Goal: Information Seeking & Learning: Learn about a topic

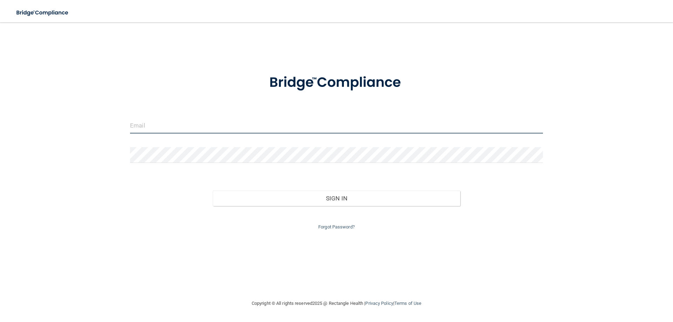
click at [199, 130] on input "email" at bounding box center [336, 126] width 413 height 16
type input "[EMAIL_ADDRESS][DOMAIN_NAME]"
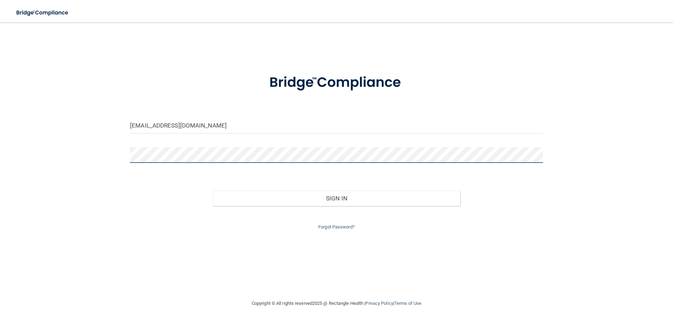
click at [213, 191] on button "Sign In" at bounding box center [337, 198] width 248 height 15
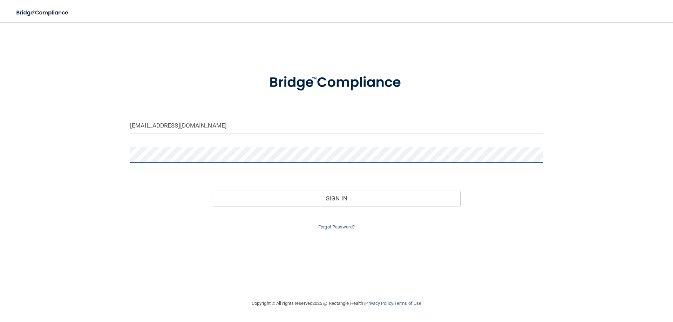
click at [213, 191] on button "Sign In" at bounding box center [337, 198] width 248 height 15
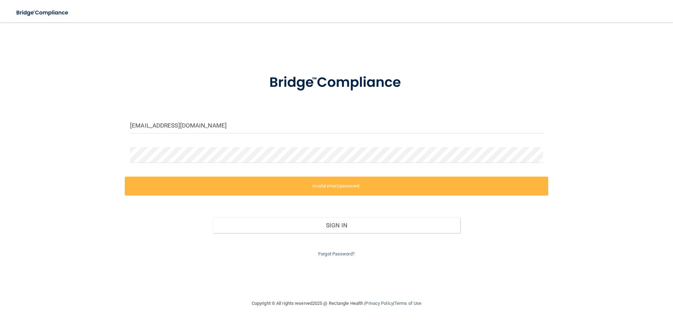
click at [597, 185] on div "shasty@hollidayorthodontics.com Invalid email/password. You don't have permissi…" at bounding box center [336, 160] width 645 height 263
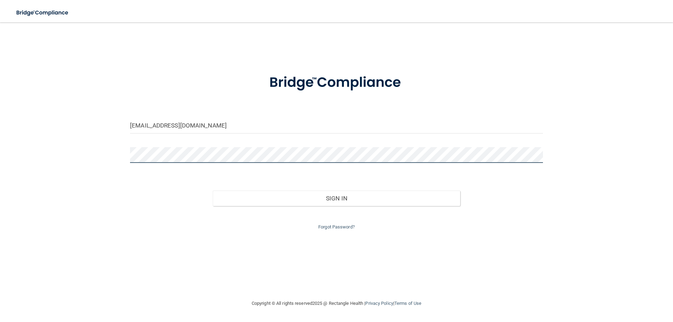
click at [213, 191] on button "Sign In" at bounding box center [337, 198] width 248 height 15
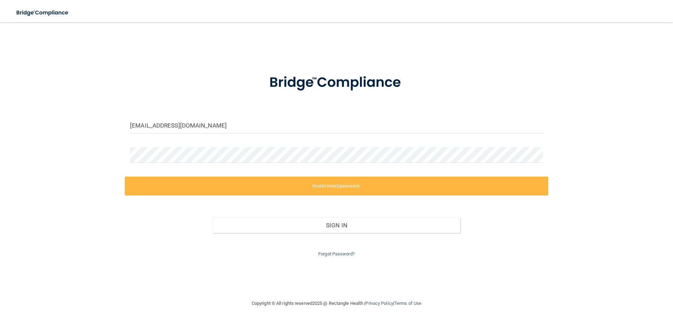
click at [326, 250] on div "Forgot Password?" at bounding box center [336, 245] width 423 height 25
click at [326, 253] on link "Forgot Password?" at bounding box center [336, 253] width 36 height 5
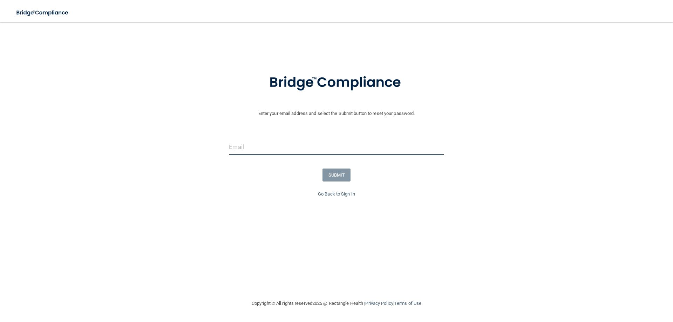
click at [264, 144] on input "email" at bounding box center [336, 147] width 215 height 16
type input "[EMAIL_ADDRESS][DOMAIN_NAME]"
click at [337, 173] on button "SUBMIT" at bounding box center [337, 175] width 28 height 13
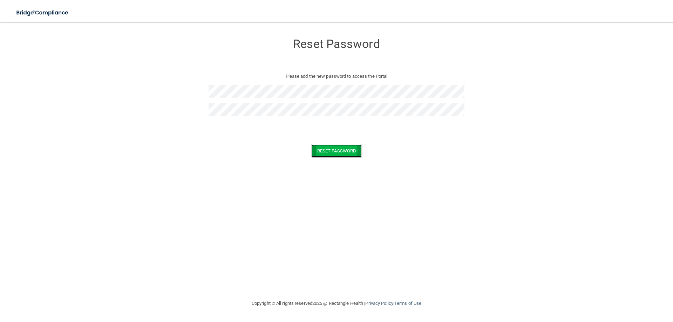
click at [352, 151] on button "Reset Password" at bounding box center [336, 150] width 50 height 13
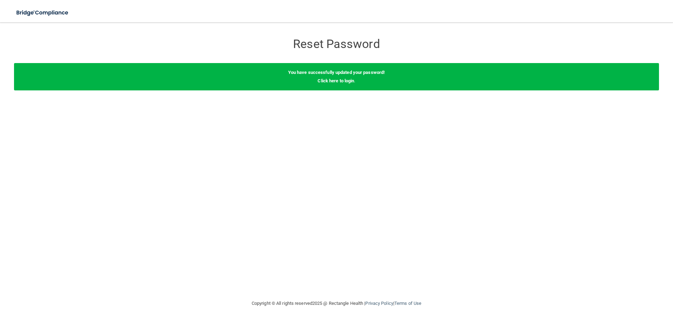
drag, startPoint x: 34, startPoint y: 119, endPoint x: 88, endPoint y: 126, distance: 55.1
click at [33, 119] on div "Reset Password Reset Password You have successfully updated your password! Clic…" at bounding box center [336, 160] width 645 height 263
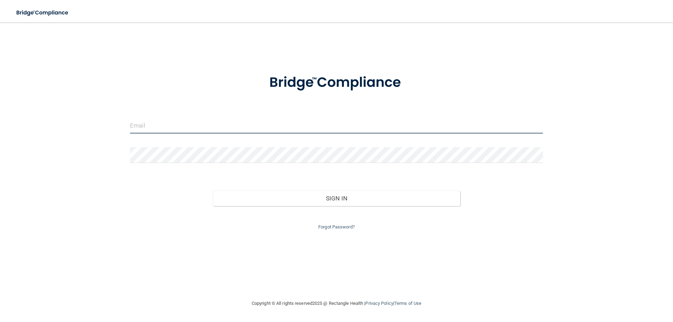
click at [260, 123] on input "email" at bounding box center [336, 126] width 413 height 16
type input "[EMAIL_ADDRESS][DOMAIN_NAME]"
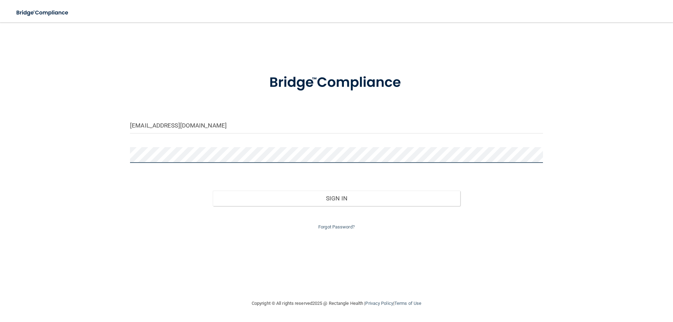
click at [213, 191] on button "Sign In" at bounding box center [337, 198] width 248 height 15
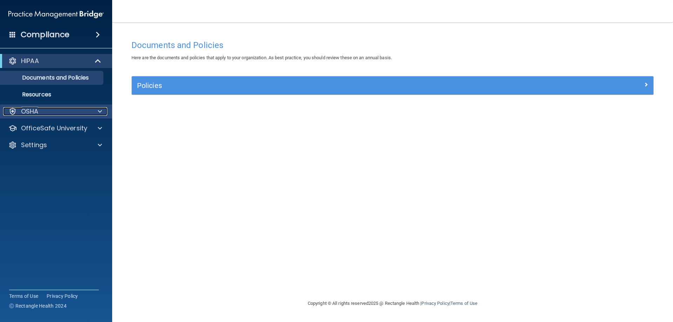
click at [56, 113] on div "OSHA" at bounding box center [46, 111] width 87 height 8
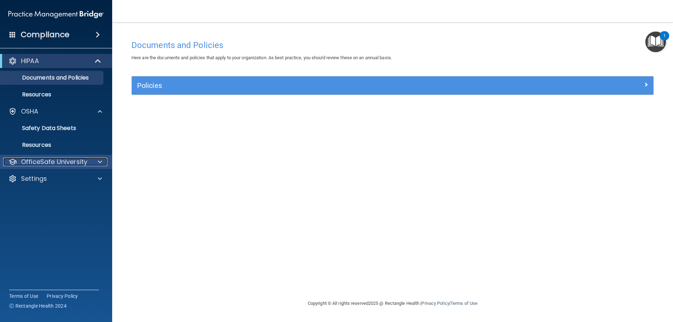
click at [77, 161] on p "OfficeSafe University" at bounding box center [54, 162] width 66 height 8
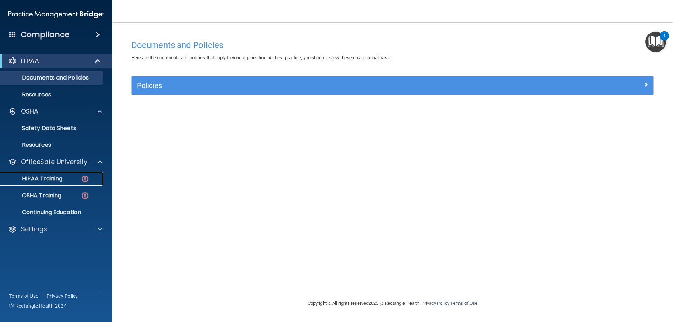
click at [53, 176] on p "HIPAA Training" at bounding box center [34, 178] width 58 height 7
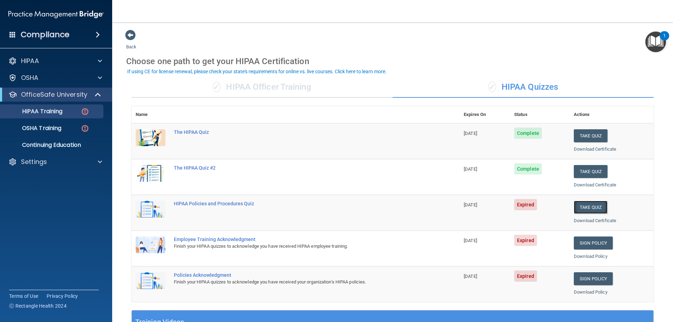
click at [590, 205] on button "Take Quiz" at bounding box center [591, 207] width 34 height 13
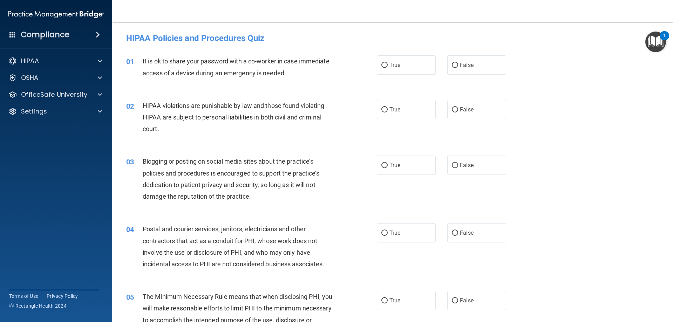
click at [104, 283] on div "Compliance HIPAA Documents and Policies Report an Incident Business Associates …" at bounding box center [56, 161] width 112 height 322
click at [114, 277] on main "- HIPAA Policies and Procedures Quiz This quiz doesn’t expire until 08/24/2025.…" at bounding box center [392, 172] width 561 height 300
click at [112, 287] on main "- HIPAA Policies and Procedures Quiz This quiz doesn’t expire until 08/24/2025.…" at bounding box center [392, 172] width 561 height 300
drag, startPoint x: 103, startPoint y: 297, endPoint x: 87, endPoint y: 299, distance: 16.3
click at [102, 298] on div "Compliance HIPAA Documents and Policies Report an Incident Business Associates …" at bounding box center [56, 161] width 112 height 322
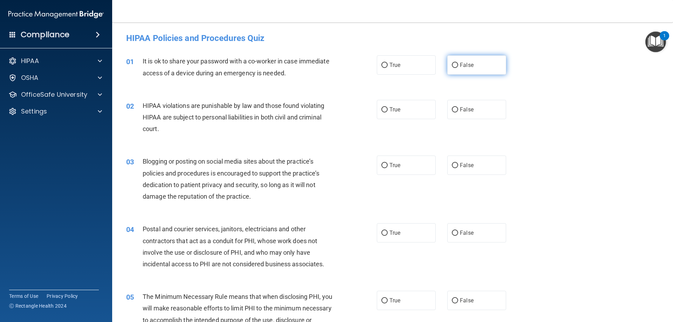
click at [462, 66] on span "False" at bounding box center [467, 65] width 14 height 7
click at [458, 66] on input "False" at bounding box center [455, 65] width 6 height 5
radio input "true"
click at [395, 110] on span "True" at bounding box center [394, 109] width 11 height 7
click at [388, 110] on input "True" at bounding box center [384, 109] width 6 height 5
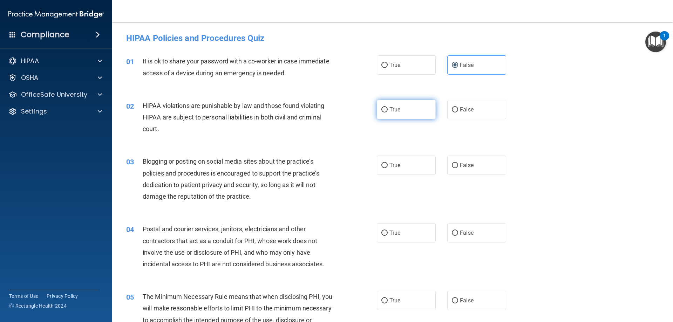
radio input "true"
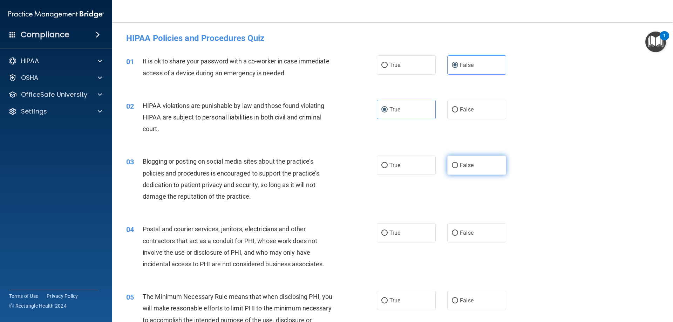
click at [470, 162] on label "False" at bounding box center [476, 165] width 59 height 19
click at [458, 163] on input "False" at bounding box center [455, 165] width 6 height 5
radio input "true"
click at [409, 232] on label "True" at bounding box center [406, 232] width 59 height 19
click at [388, 232] on input "True" at bounding box center [384, 233] width 6 height 5
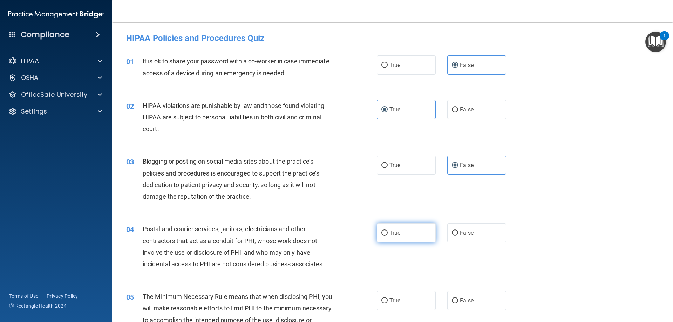
radio input "true"
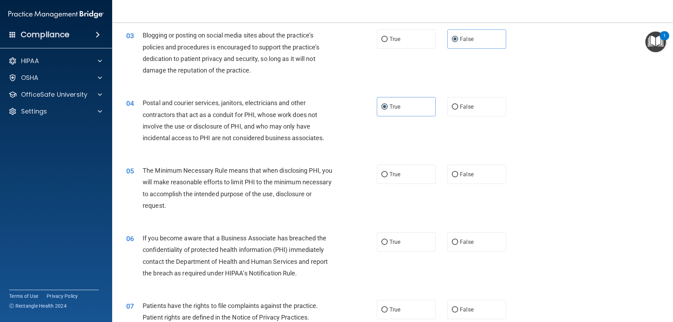
scroll to position [189, 0]
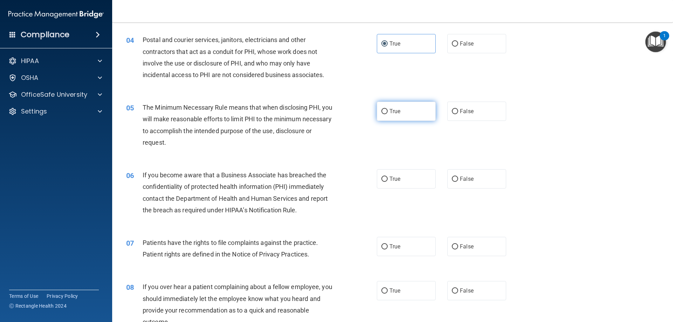
click at [391, 113] on span "True" at bounding box center [394, 111] width 11 height 7
click at [388, 113] on input "True" at bounding box center [384, 111] width 6 height 5
radio input "true"
click at [472, 181] on span "False" at bounding box center [467, 179] width 14 height 7
click at [458, 181] on input "False" at bounding box center [455, 179] width 6 height 5
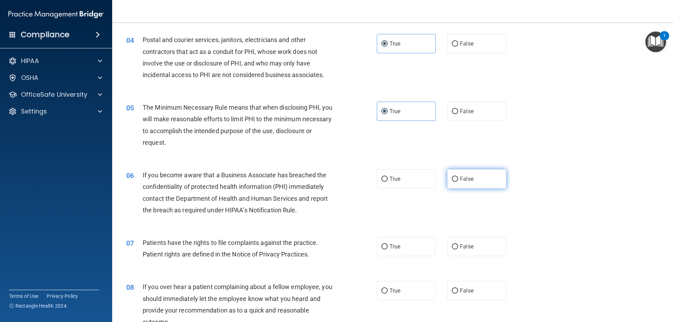
radio input "true"
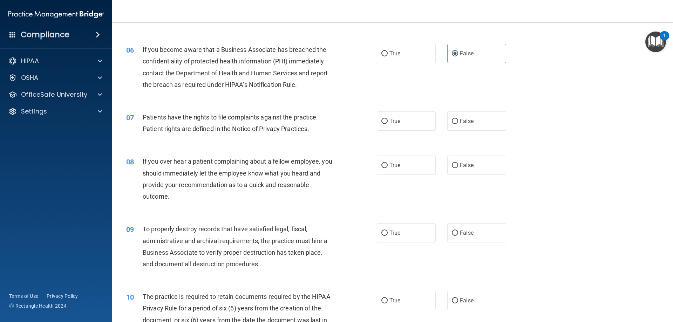
scroll to position [316, 0]
click at [407, 115] on label "True" at bounding box center [406, 120] width 59 height 19
click at [388, 118] on input "True" at bounding box center [384, 120] width 6 height 5
radio input "true"
click at [461, 162] on span "False" at bounding box center [467, 164] width 14 height 7
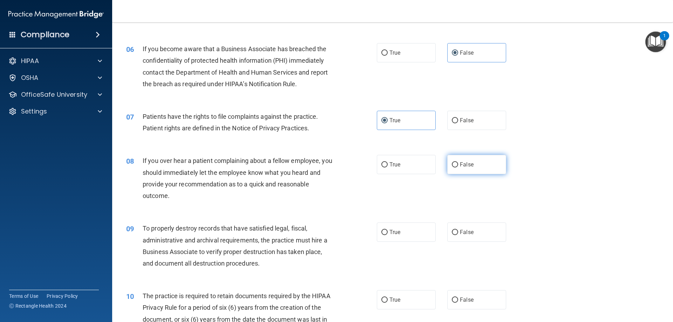
click at [458, 162] on input "False" at bounding box center [455, 164] width 6 height 5
radio input "true"
click at [470, 237] on label "False" at bounding box center [476, 232] width 59 height 19
click at [458, 235] on input "False" at bounding box center [455, 232] width 6 height 5
radio input "true"
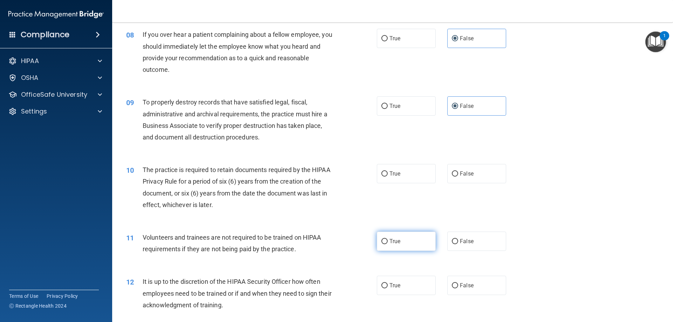
scroll to position [505, 0]
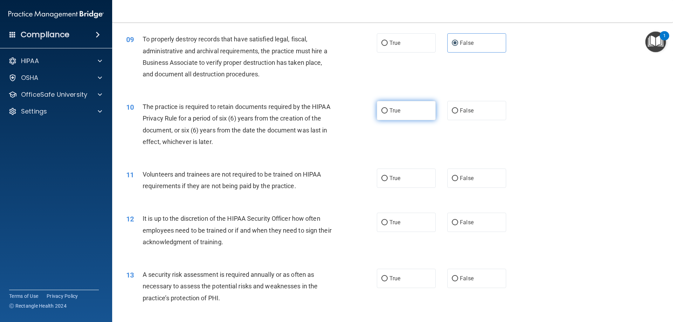
click at [404, 114] on label "True" at bounding box center [406, 110] width 59 height 19
click at [388, 114] on input "True" at bounding box center [384, 110] width 6 height 5
radio input "true"
click at [463, 109] on span "False" at bounding box center [467, 110] width 14 height 7
click at [458, 109] on input "False" at bounding box center [455, 110] width 6 height 5
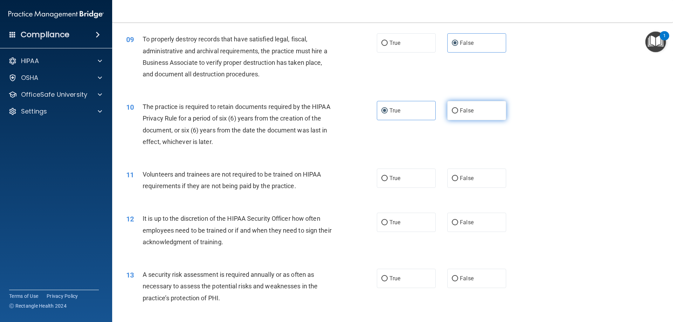
radio input "true"
click at [373, 113] on div "10 The practice is required to retain documents required by the HIPAA Privacy R…" at bounding box center [252, 126] width 272 height 50
click at [401, 113] on label "True" at bounding box center [406, 110] width 59 height 19
click at [388, 113] on input "True" at bounding box center [384, 110] width 6 height 5
radio input "true"
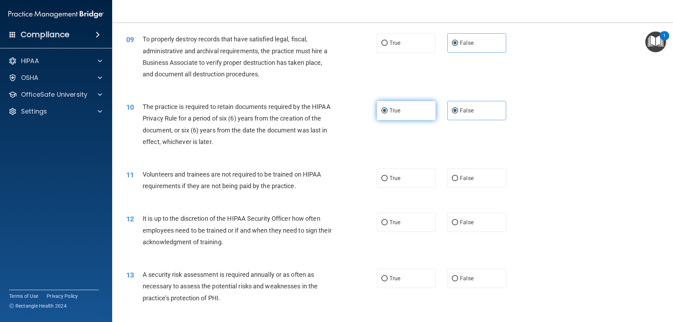
radio input "false"
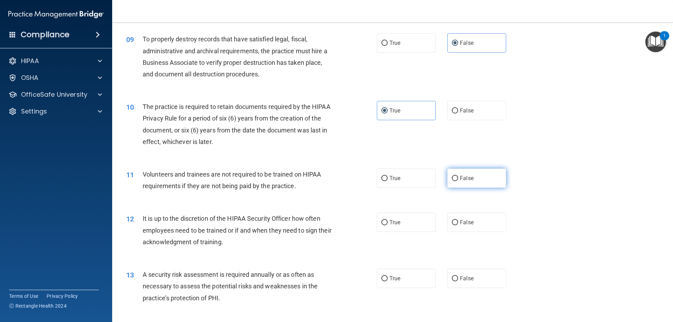
click at [456, 179] on input "False" at bounding box center [455, 178] width 6 height 5
radio input "true"
click at [461, 221] on span "False" at bounding box center [467, 222] width 14 height 7
click at [458, 221] on input "False" at bounding box center [455, 222] width 6 height 5
radio input "true"
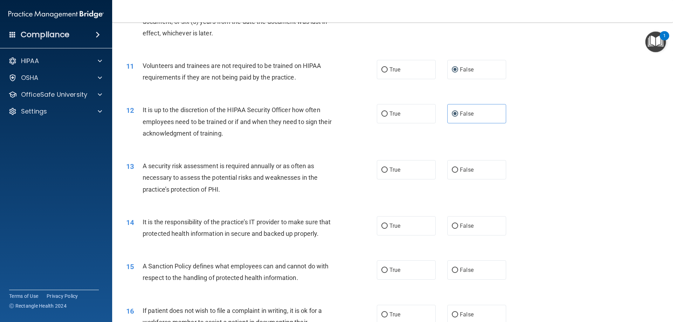
scroll to position [631, 0]
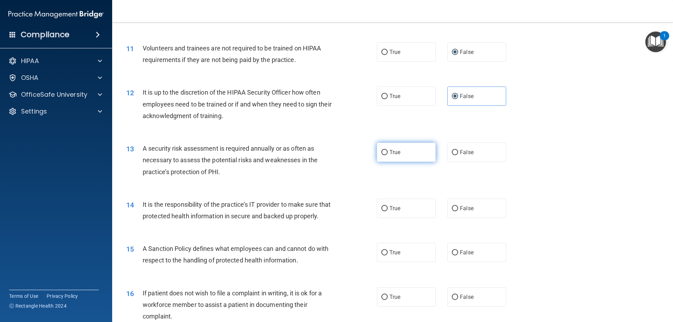
click at [396, 154] on span "True" at bounding box center [394, 152] width 11 height 7
click at [388, 154] on input "True" at bounding box center [384, 152] width 6 height 5
radio input "true"
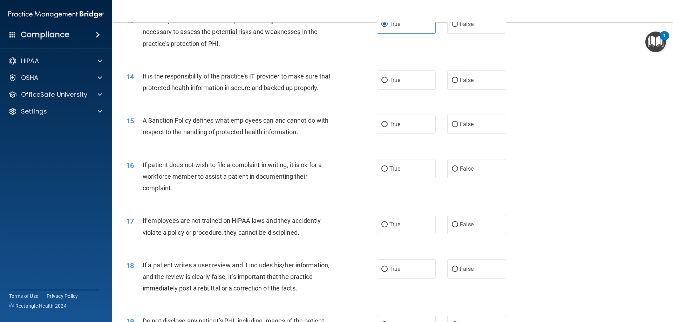
scroll to position [757, 0]
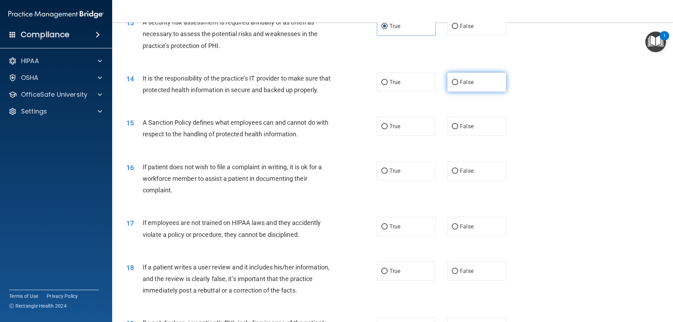
click at [469, 81] on span "False" at bounding box center [467, 82] width 14 height 7
click at [458, 81] on input "False" at bounding box center [455, 82] width 6 height 5
radio input "true"
click at [474, 126] on label "False" at bounding box center [476, 126] width 59 height 19
click at [458, 126] on input "False" at bounding box center [455, 126] width 6 height 5
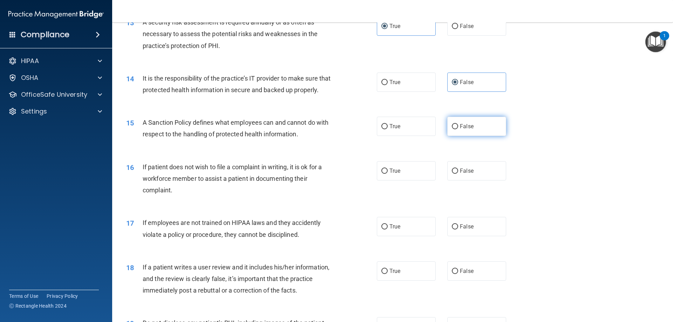
radio input "true"
click at [392, 177] on label "True" at bounding box center [406, 170] width 59 height 19
click at [388, 174] on input "True" at bounding box center [384, 171] width 6 height 5
radio input "true"
click at [463, 223] on label "False" at bounding box center [476, 226] width 59 height 19
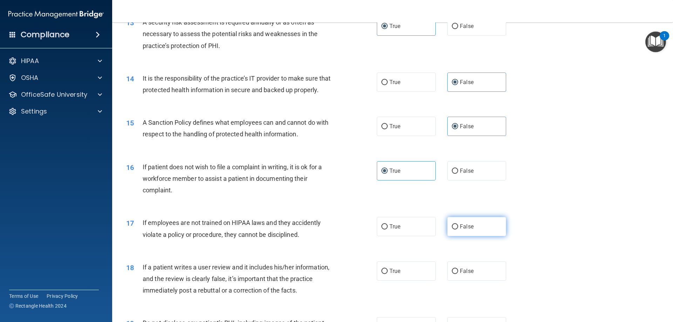
click at [458, 224] on input "False" at bounding box center [455, 226] width 6 height 5
radio input "true"
click at [476, 268] on label "False" at bounding box center [476, 271] width 59 height 19
click at [458, 269] on input "False" at bounding box center [455, 271] width 6 height 5
radio input "true"
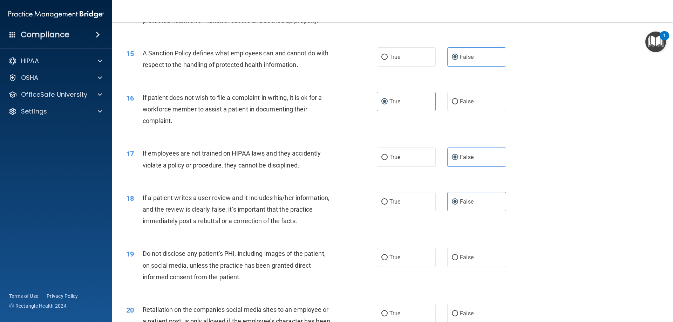
scroll to position [883, 0]
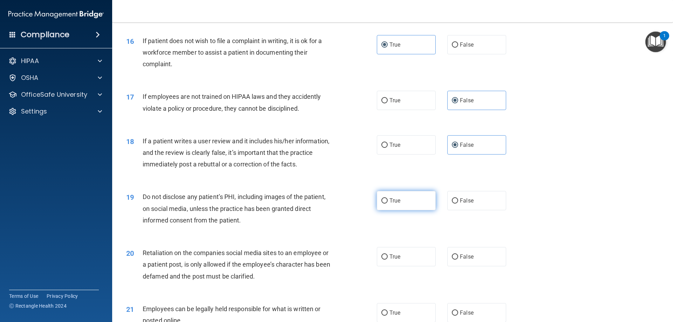
click at [394, 203] on span "True" at bounding box center [394, 200] width 11 height 7
click at [388, 203] on input "True" at bounding box center [384, 200] width 6 height 5
radio input "true"
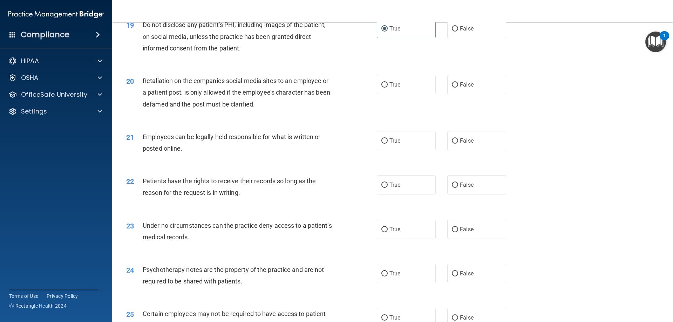
scroll to position [1073, 0]
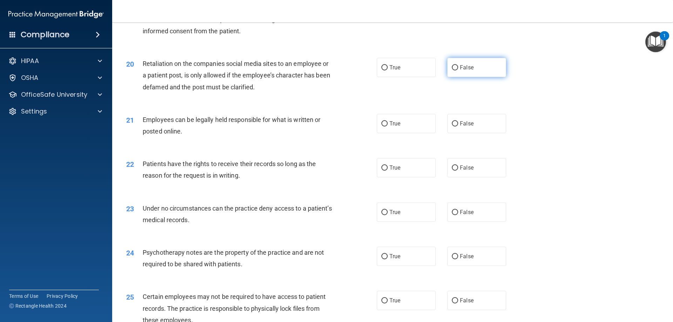
click at [472, 74] on label "False" at bounding box center [476, 67] width 59 height 19
click at [458, 70] on input "False" at bounding box center [455, 67] width 6 height 5
radio input "true"
click at [407, 129] on label "True" at bounding box center [406, 123] width 59 height 19
click at [388, 127] on input "True" at bounding box center [384, 123] width 6 height 5
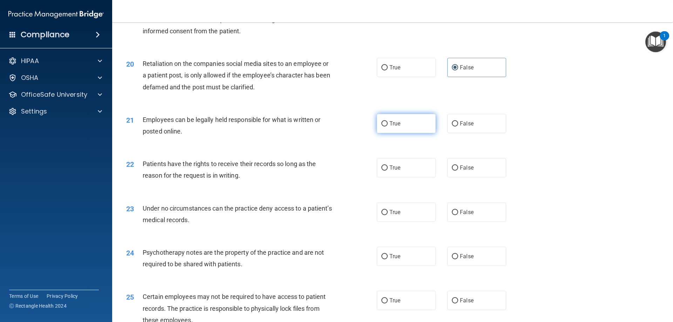
radio input "true"
click at [465, 168] on span "False" at bounding box center [467, 167] width 14 height 7
click at [458, 168] on input "False" at bounding box center [455, 167] width 6 height 5
radio input "true"
click at [475, 208] on label "False" at bounding box center [476, 212] width 59 height 19
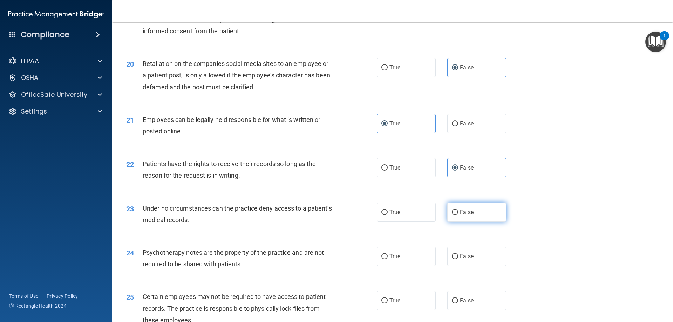
click at [458, 210] on input "False" at bounding box center [455, 212] width 6 height 5
radio input "true"
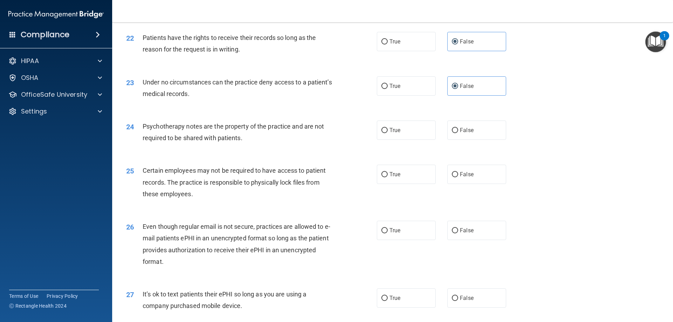
scroll to position [1262, 0]
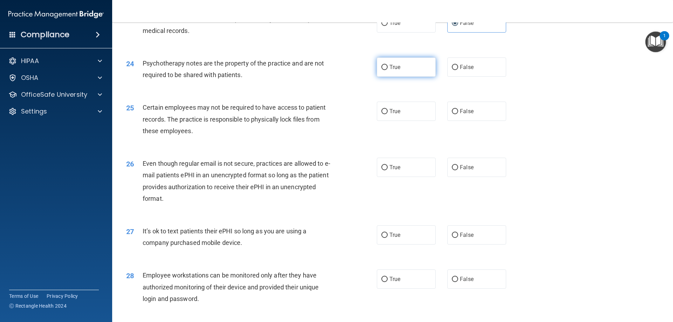
click at [391, 67] on span "True" at bounding box center [394, 67] width 11 height 7
click at [388, 67] on input "True" at bounding box center [384, 67] width 6 height 5
radio input "true"
click at [392, 110] on span "True" at bounding box center [394, 111] width 11 height 7
click at [388, 110] on input "True" at bounding box center [384, 111] width 6 height 5
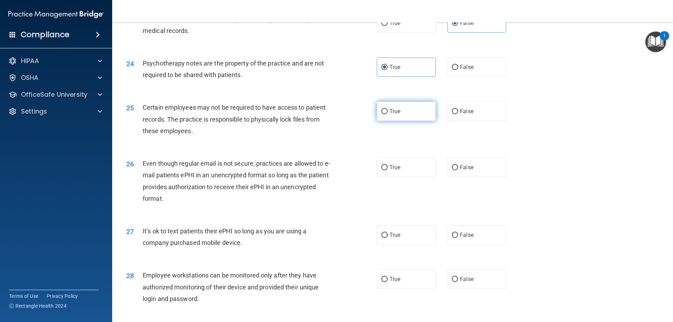
radio input "true"
click at [401, 174] on label "True" at bounding box center [406, 167] width 59 height 19
click at [388, 170] on input "True" at bounding box center [384, 167] width 6 height 5
radio input "true"
click at [460, 235] on label "False" at bounding box center [476, 234] width 59 height 19
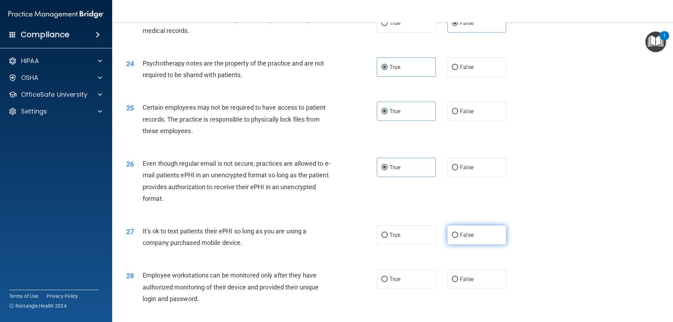
click at [458, 235] on input "False" at bounding box center [455, 235] width 6 height 5
radio input "true"
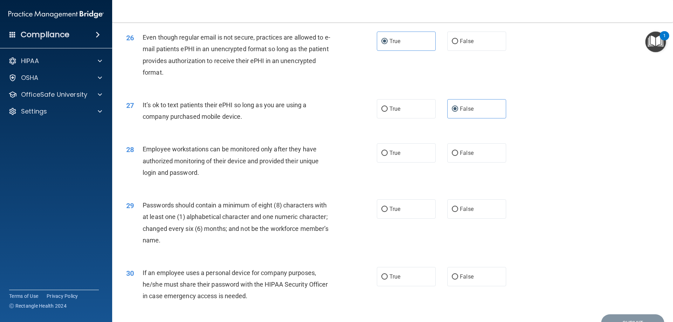
scroll to position [1426, 0]
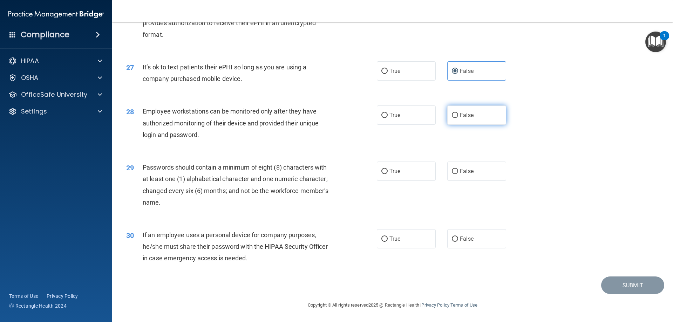
click at [478, 118] on label "False" at bounding box center [476, 115] width 59 height 19
click at [458, 118] on input "False" at bounding box center [455, 115] width 6 height 5
radio input "true"
click at [390, 174] on span "True" at bounding box center [394, 171] width 11 height 7
click at [388, 174] on input "True" at bounding box center [384, 171] width 6 height 5
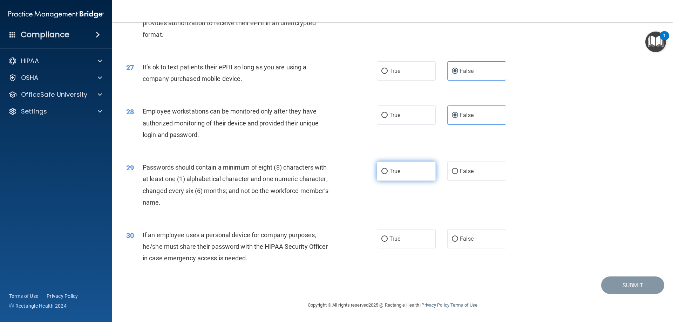
radio input "true"
click at [474, 239] on label "False" at bounding box center [476, 238] width 59 height 19
click at [458, 239] on input "False" at bounding box center [455, 239] width 6 height 5
radio input "true"
click at [615, 289] on button "Submit" at bounding box center [632, 286] width 63 height 18
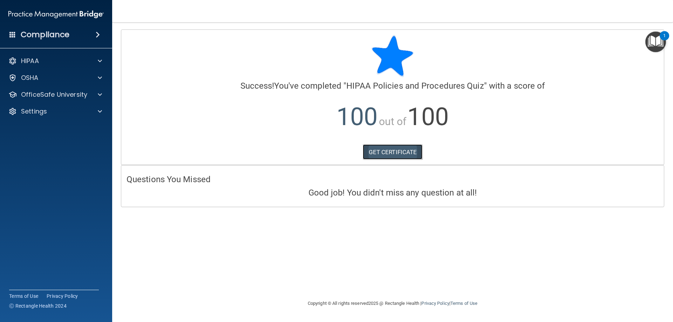
click at [374, 147] on link "GET CERTIFICATE" at bounding box center [393, 151] width 60 height 15
click at [53, 60] on div "HIPAA" at bounding box center [46, 61] width 87 height 8
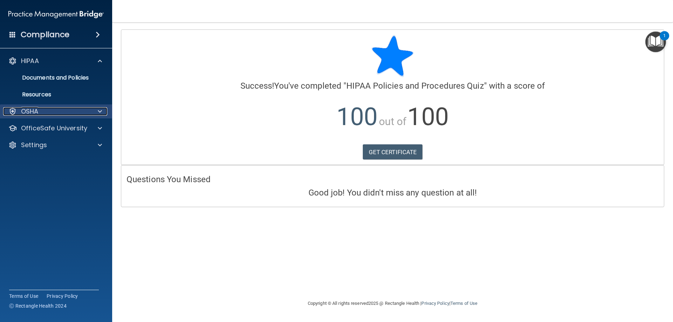
click at [38, 112] on p "OSHA" at bounding box center [30, 111] width 18 height 8
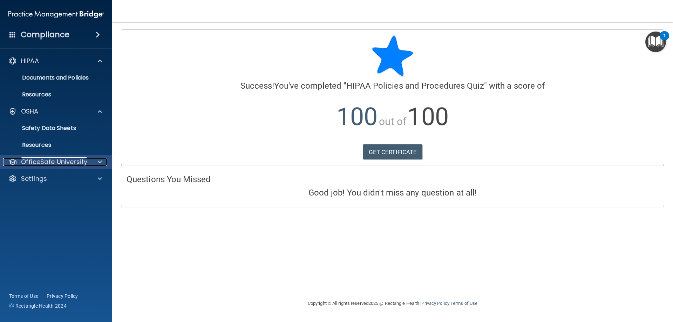
click at [64, 164] on p "OfficeSafe University" at bounding box center [54, 162] width 66 height 8
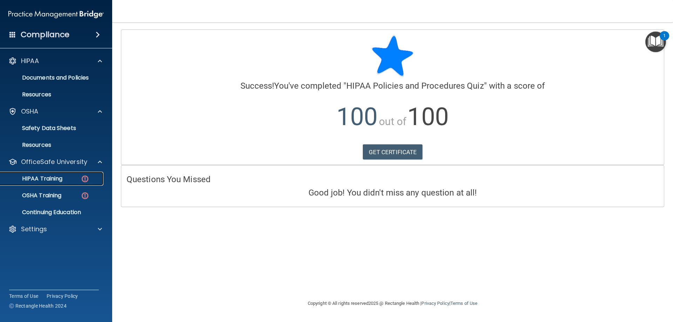
click at [67, 179] on div "HIPAA Training" at bounding box center [53, 178] width 96 height 7
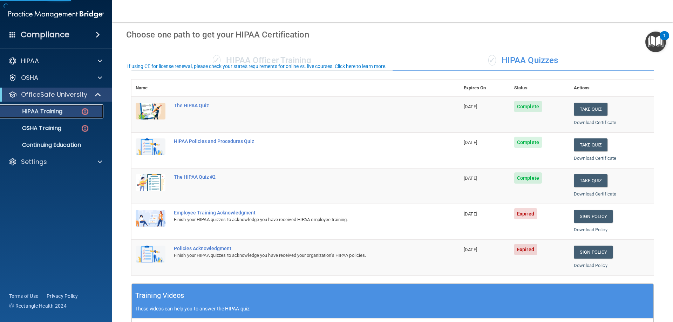
scroll to position [63, 0]
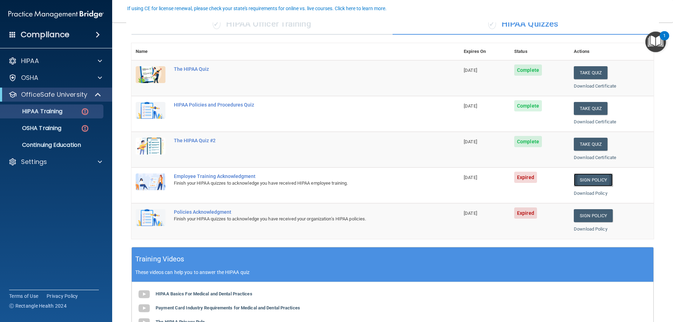
click at [584, 177] on link "Sign Policy" at bounding box center [593, 180] width 39 height 13
click at [48, 108] on p "HIPAA Training" at bounding box center [34, 111] width 58 height 7
click at [59, 130] on p "OSHA Training" at bounding box center [33, 128] width 57 height 7
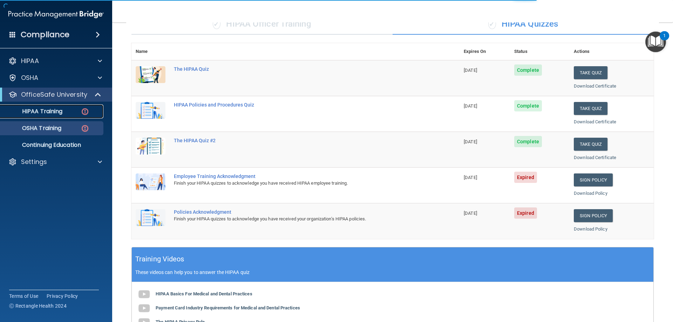
click at [59, 110] on p "HIPAA Training" at bounding box center [34, 111] width 58 height 7
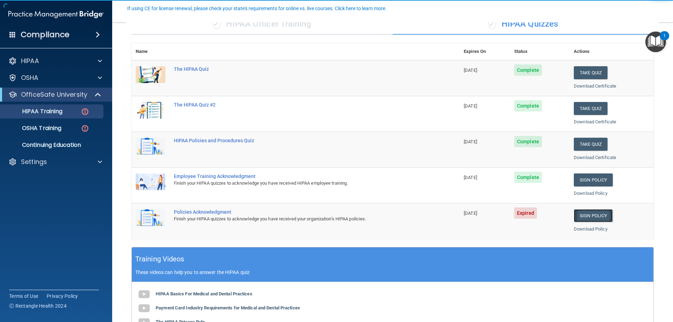
click at [591, 220] on link "Sign Policy" at bounding box center [593, 215] width 39 height 13
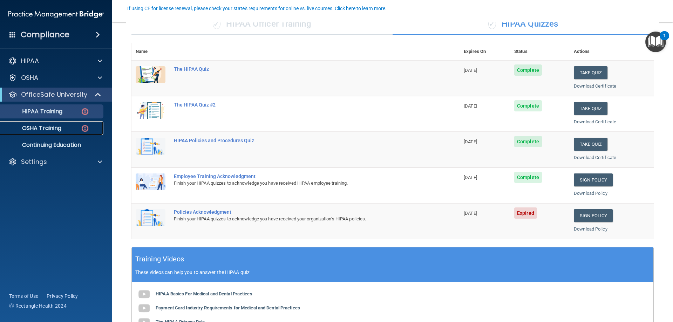
click at [74, 133] on link "OSHA Training" at bounding box center [48, 128] width 110 height 14
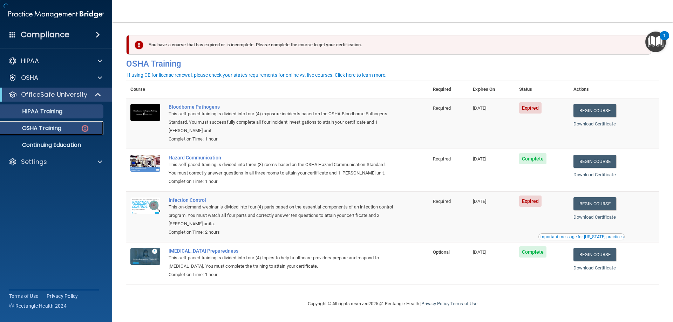
scroll to position [0, 0]
click at [591, 112] on link "Begin Course" at bounding box center [595, 110] width 43 height 13
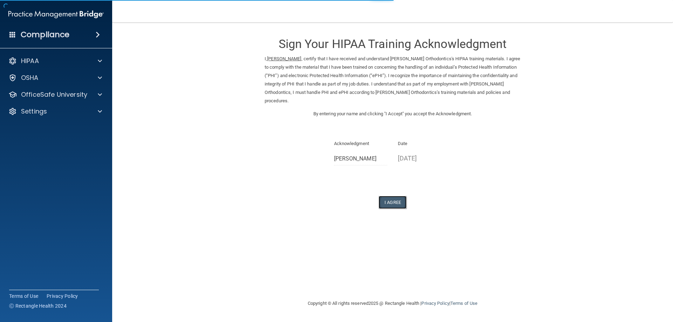
click at [399, 205] on button "I Agree" at bounding box center [393, 202] width 28 height 13
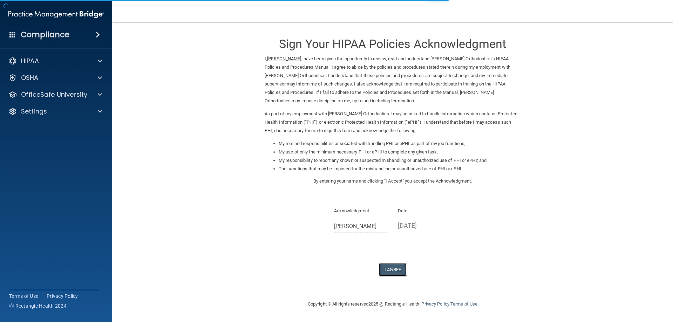
click at [387, 271] on button "I Agree" at bounding box center [393, 269] width 28 height 13
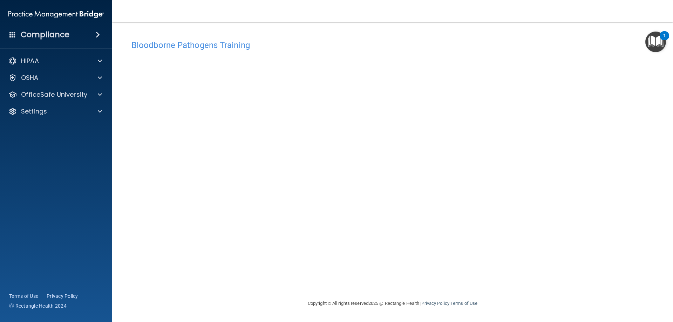
click at [82, 226] on accordion "HIPAA Documents and Policies Report an Incident Business Associates Emergency P…" at bounding box center [56, 141] width 113 height 180
